Goal: Transaction & Acquisition: Purchase product/service

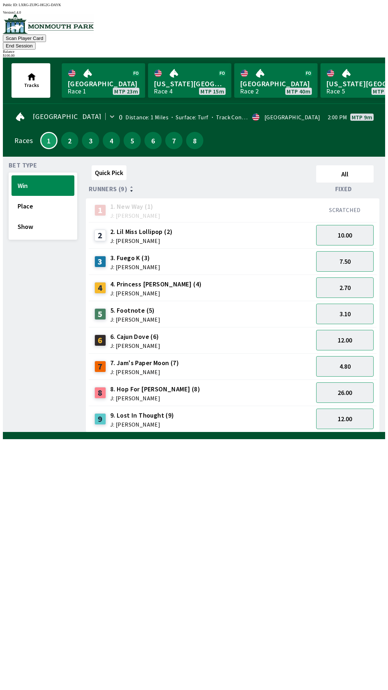
scroll to position [0, 117]
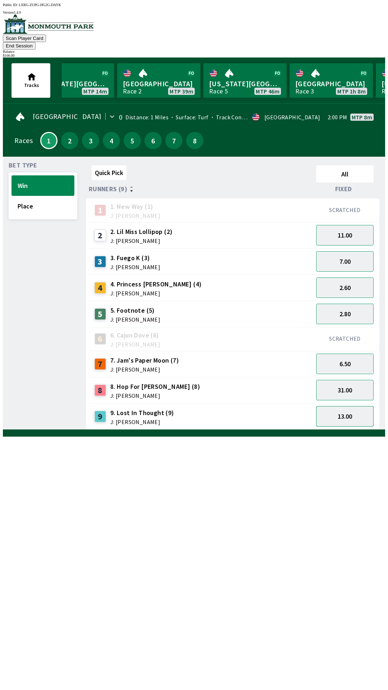
click at [338, 406] on button "13.00" at bounding box center [344, 416] width 57 height 20
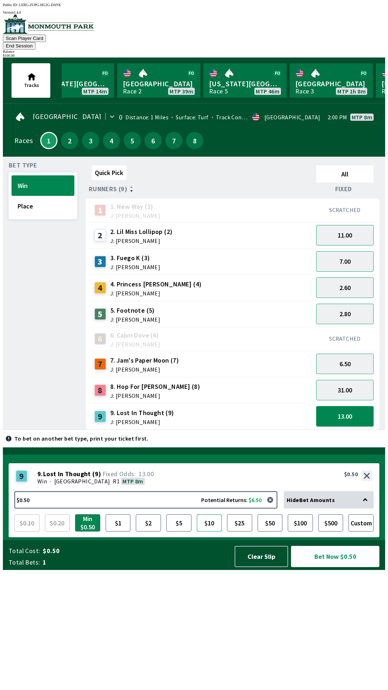
click at [212, 531] on button "$10" at bounding box center [209, 522] width 25 height 17
click at [352, 567] on button "Bet Now $10.00" at bounding box center [335, 556] width 88 height 21
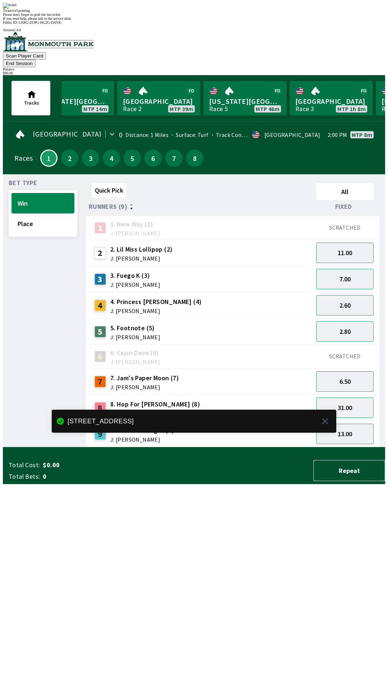
click at [328, 481] on button "Repeat" at bounding box center [349, 470] width 72 height 21
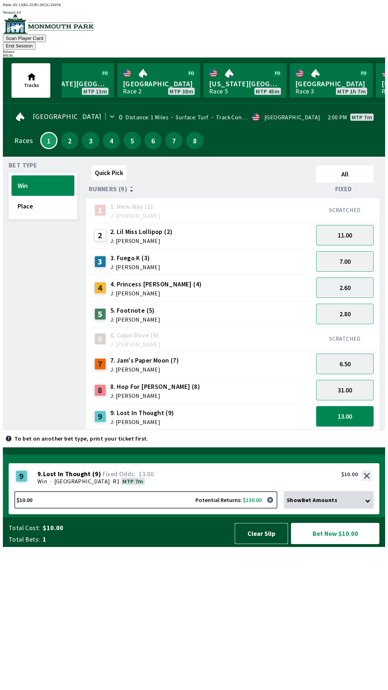
click at [261, 544] on button "Clear Slip" at bounding box center [262, 533] width 54 height 21
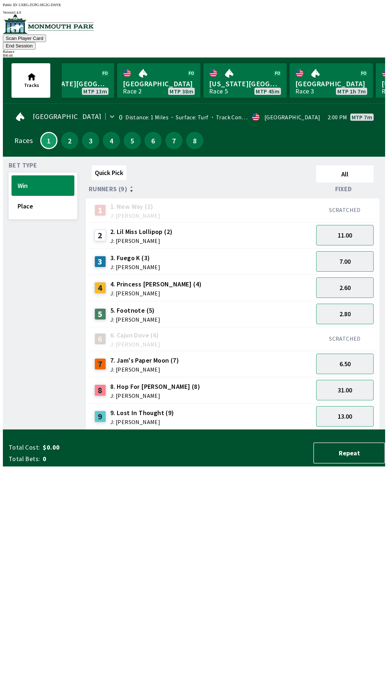
click at [36, 42] on button "End Session" at bounding box center [19, 46] width 33 height 8
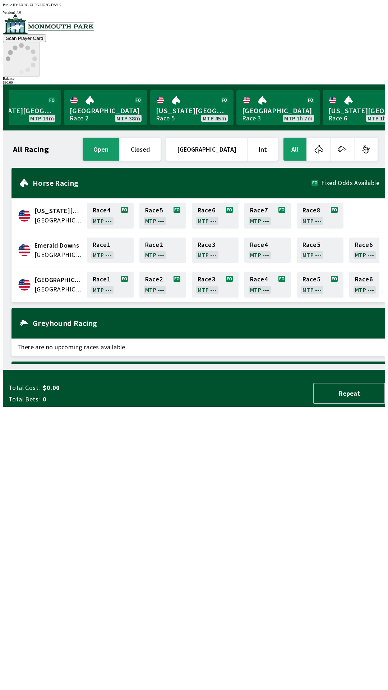
click at [37, 43] on icon at bounding box center [21, 58] width 31 height 31
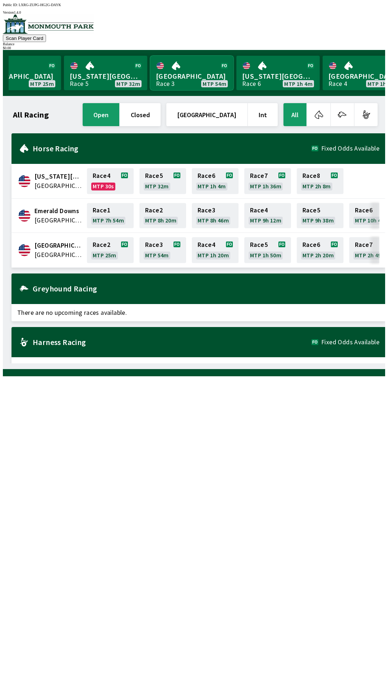
click at [178, 82] on link "Monmouth Park Race 3 MTP 54m" at bounding box center [191, 73] width 83 height 34
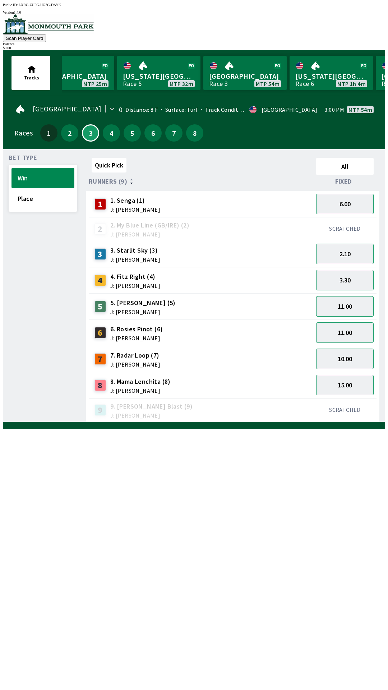
click at [339, 308] on button "11.00" at bounding box center [344, 306] width 57 height 20
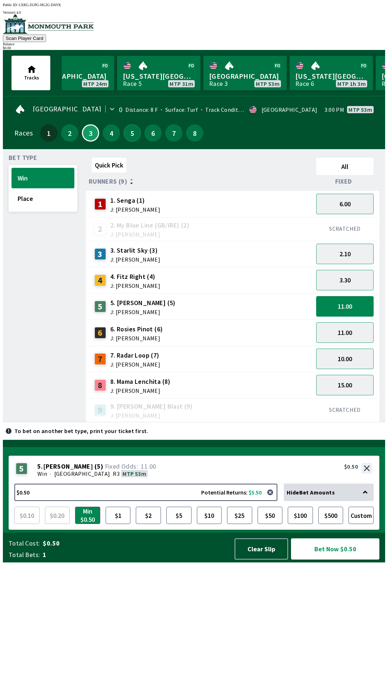
click at [129, 134] on button "5" at bounding box center [132, 132] width 17 height 17
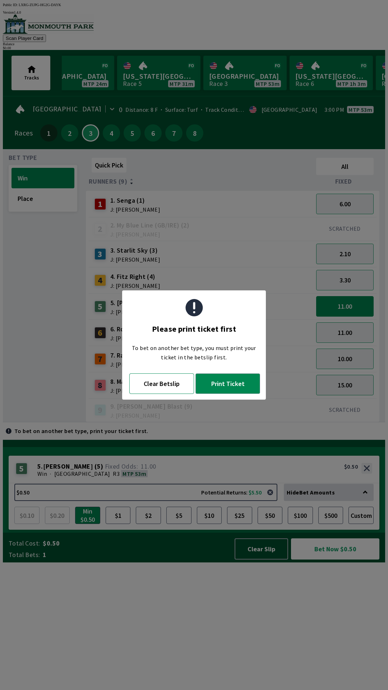
click at [168, 387] on button "Clear Betslip" at bounding box center [161, 383] width 65 height 20
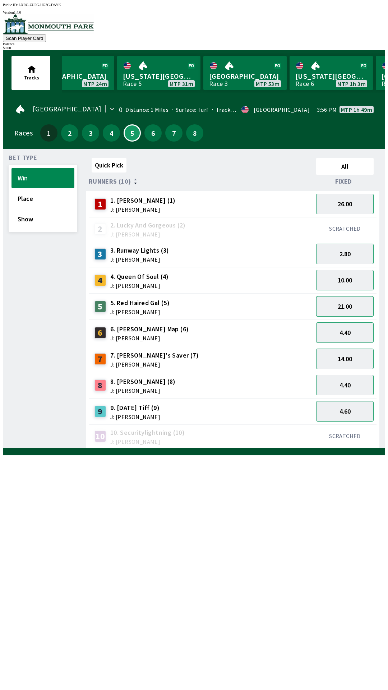
click at [344, 309] on button "21.00" at bounding box center [344, 306] width 57 height 20
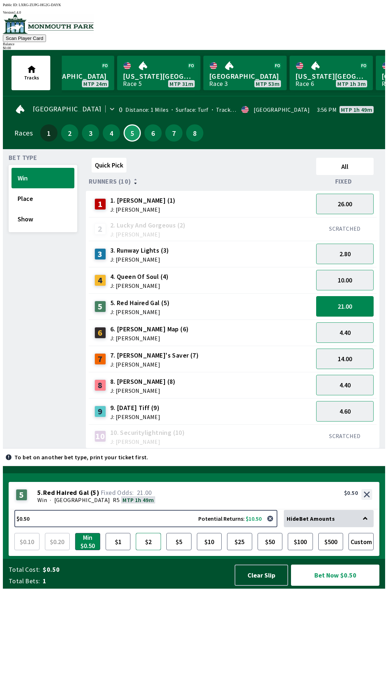
click at [151, 550] on button "$2" at bounding box center [148, 541] width 25 height 17
click at [342, 586] on button "Bet Now $2.00" at bounding box center [335, 574] width 88 height 21
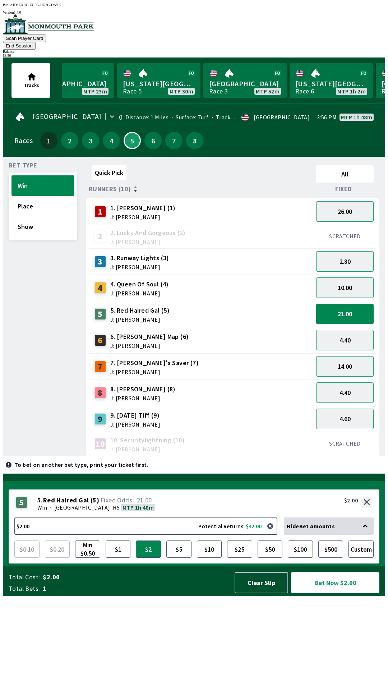
click at [333, 593] on button "Bet Now $2.00" at bounding box center [335, 582] width 88 height 21
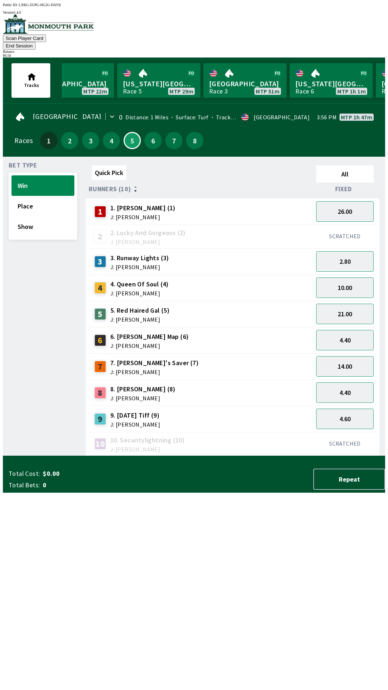
click at [201, 446] on div "Quick Pick All Runners (10) Fixed 1 1. [PERSON_NAME] (1) J: [PERSON_NAME] 26.00…" at bounding box center [235, 309] width 299 height 294
click at [347, 388] on button "4.40" at bounding box center [344, 392] width 57 height 20
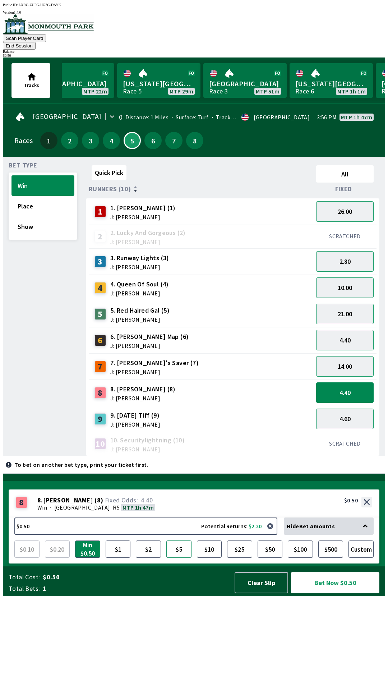
click at [181, 558] on button "$5" at bounding box center [178, 548] width 25 height 17
click at [331, 593] on button "Bet Now $5.00" at bounding box center [335, 582] width 88 height 21
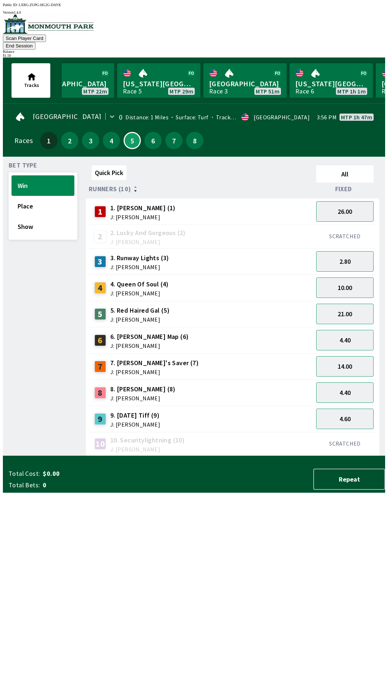
click at [188, 456] on div "Quick Pick All Runners (10) Fixed 1 1. [PERSON_NAME] (1) J: [PERSON_NAME] 26.00…" at bounding box center [235, 309] width 299 height 294
click at [33, 201] on button "Place" at bounding box center [42, 206] width 63 height 20
click at [336, 330] on button "2.25" at bounding box center [344, 340] width 57 height 20
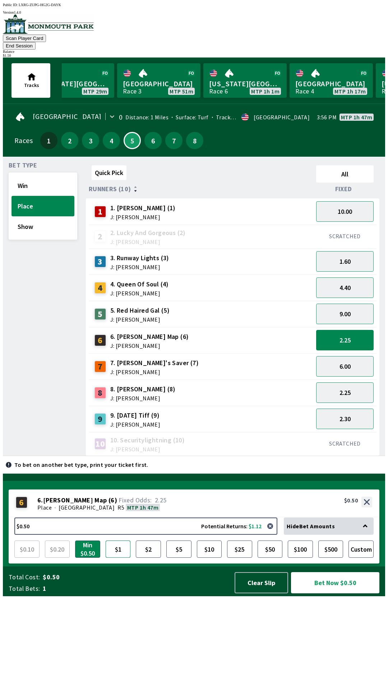
click at [124, 558] on button "$1" at bounding box center [118, 548] width 25 height 17
click at [332, 593] on button "Bet Now $1.00" at bounding box center [335, 582] width 88 height 21
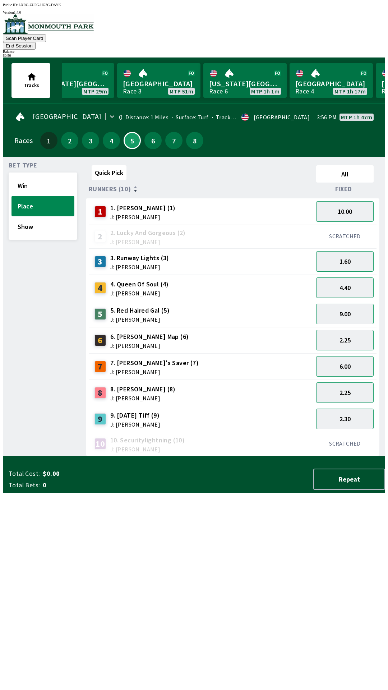
click at [214, 456] on div "Quick Pick All Runners (10) Fixed 1 1. [PERSON_NAME] (1) J: [PERSON_NAME] 10.00…" at bounding box center [235, 309] width 299 height 294
click at [28, 179] on button "Win" at bounding box center [42, 185] width 63 height 20
click at [342, 310] on button "21.00" at bounding box center [344, 314] width 57 height 20
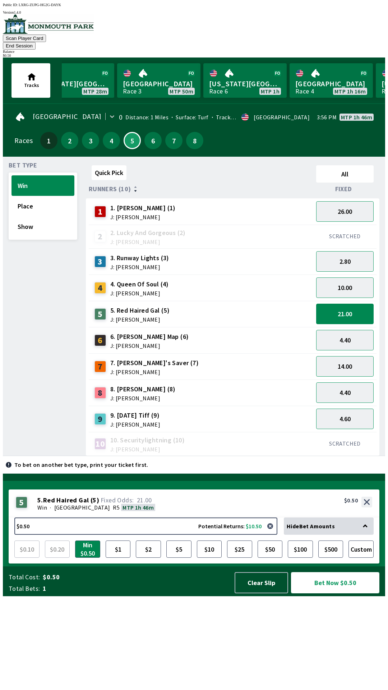
click at [332, 593] on button "Bet Now $0.50" at bounding box center [335, 582] width 88 height 21
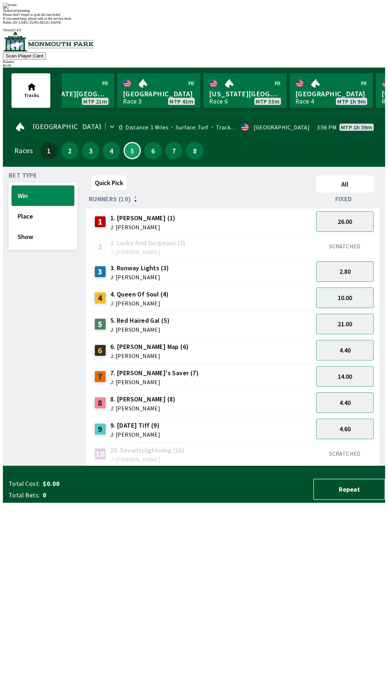
click at [107, 466] on div "Quick Pick All Runners (10) Fixed 1 1. [PERSON_NAME] (1) J: [PERSON_NAME] 26.00…" at bounding box center [235, 319] width 299 height 294
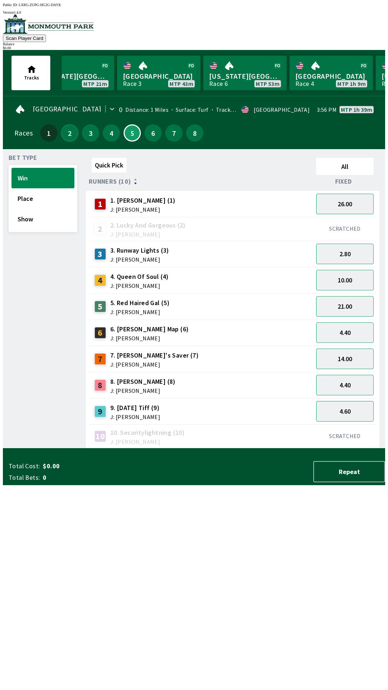
click at [65, 128] on button "2" at bounding box center [69, 132] width 17 height 17
